Goal: Information Seeking & Learning: Learn about a topic

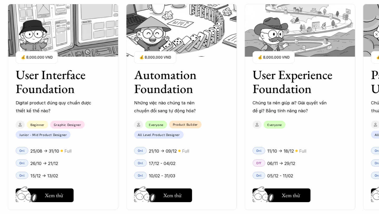
scroll to position [499, 0]
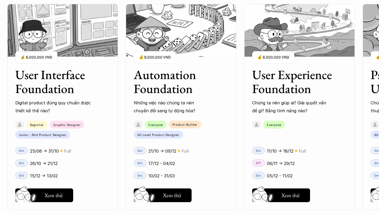
click at [51, 93] on div "01 02 03 04 05 06" at bounding box center [26, 107] width 53 height 214
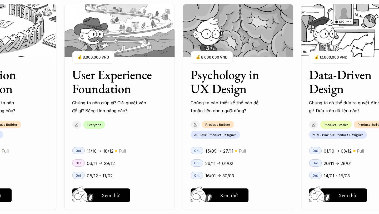
click at [104, 95] on h3 "User Experience Foundation" at bounding box center [113, 82] width 82 height 28
click at [109, 83] on h3 "User Experience Foundation" at bounding box center [113, 82] width 82 height 28
click at [116, 93] on h3 "User Experience Foundation" at bounding box center [113, 82] width 82 height 28
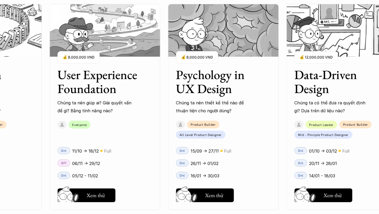
click at [100, 92] on h3 "User Experience Foundation" at bounding box center [99, 82] width 82 height 28
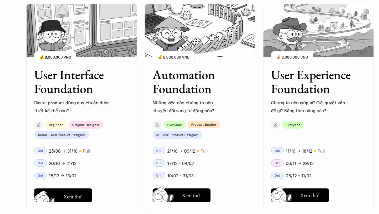
click at [87, 193] on button "Hay thôi Xem thử" at bounding box center [63, 195] width 58 height 14
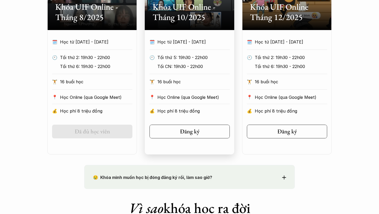
scroll to position [316, 0]
